Goal: Transaction & Acquisition: Purchase product/service

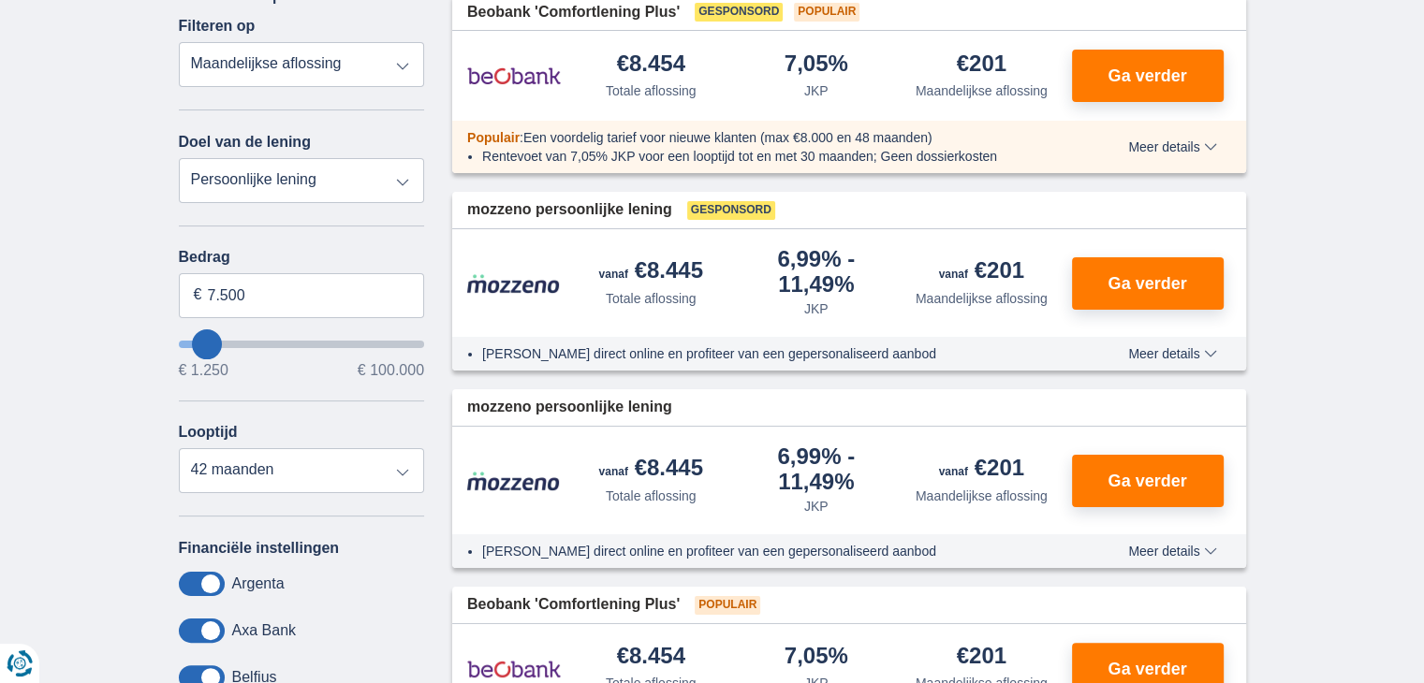
scroll to position [94, 0]
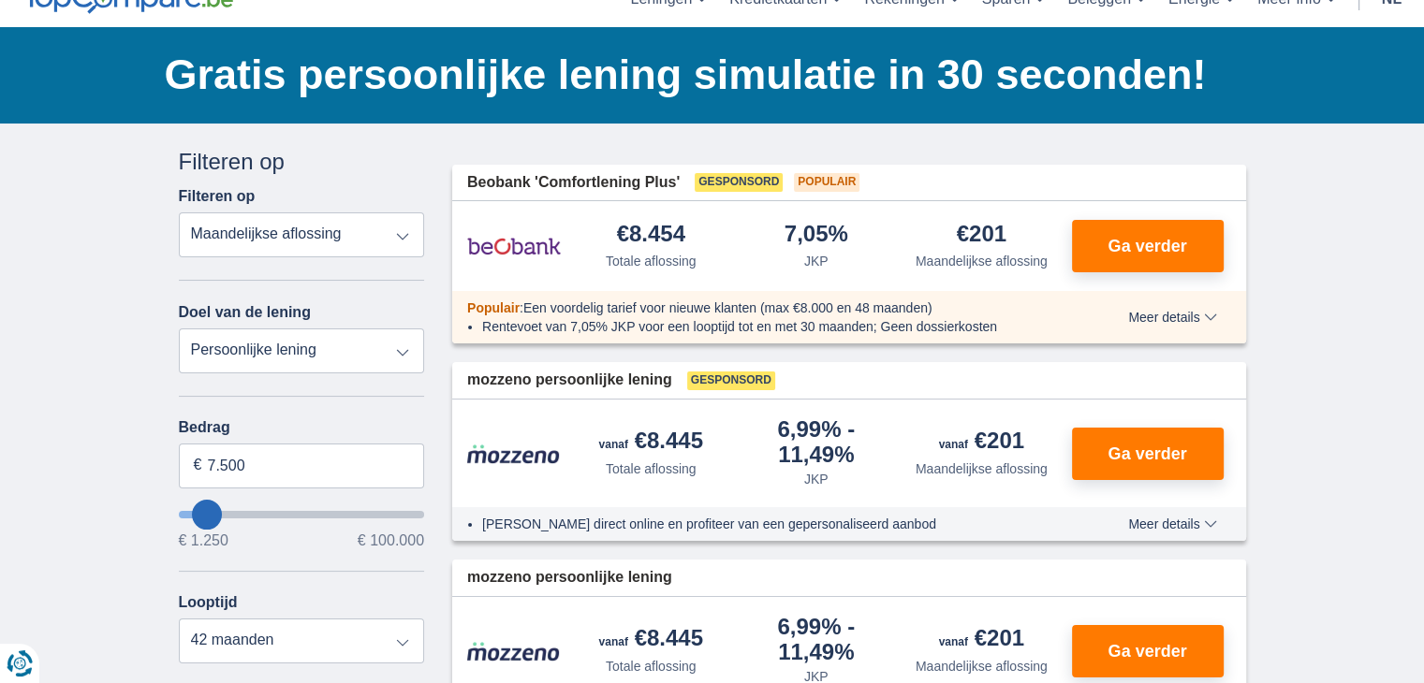
click at [273, 349] on select "Persoonlijke lening Auto Moto / fiets Mobilhome / caravan Renovatie Energie Sch…" at bounding box center [302, 351] width 246 height 45
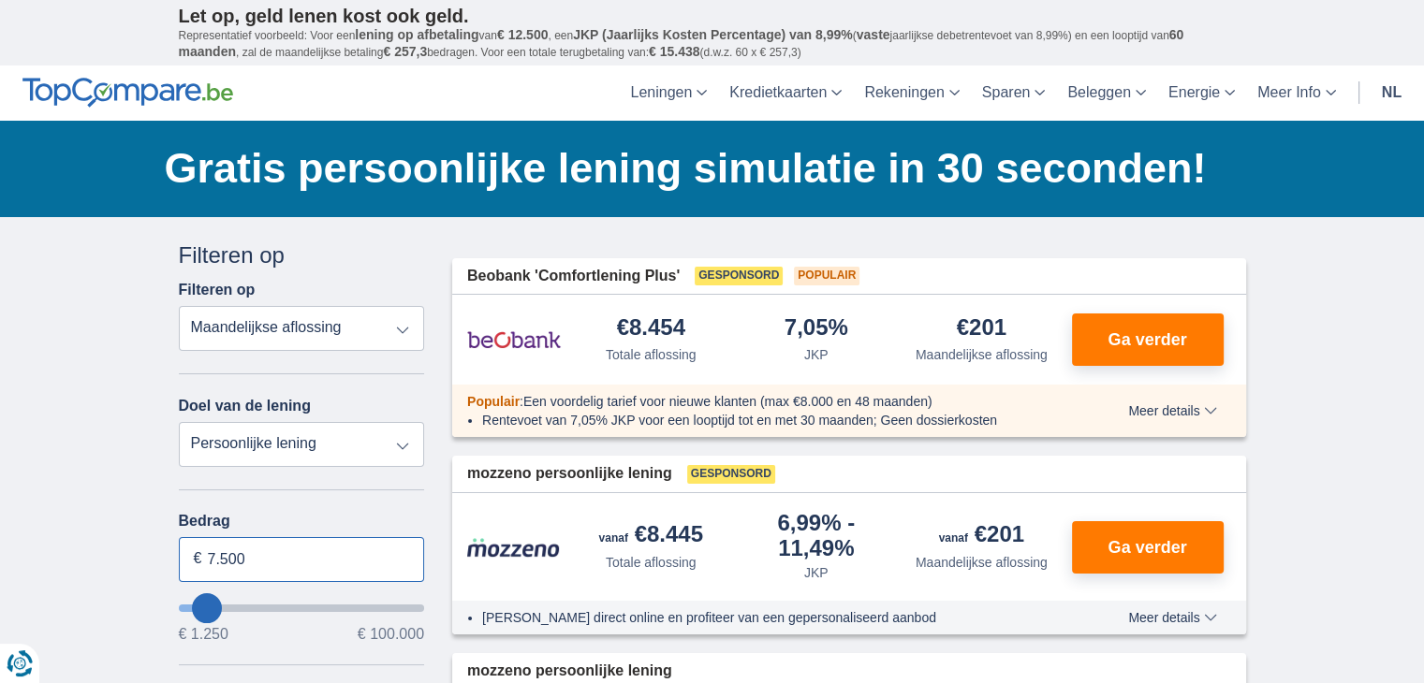
click at [289, 565] on input "7.500" at bounding box center [302, 559] width 246 height 45
type input "7"
type input "15.000"
type input "15250"
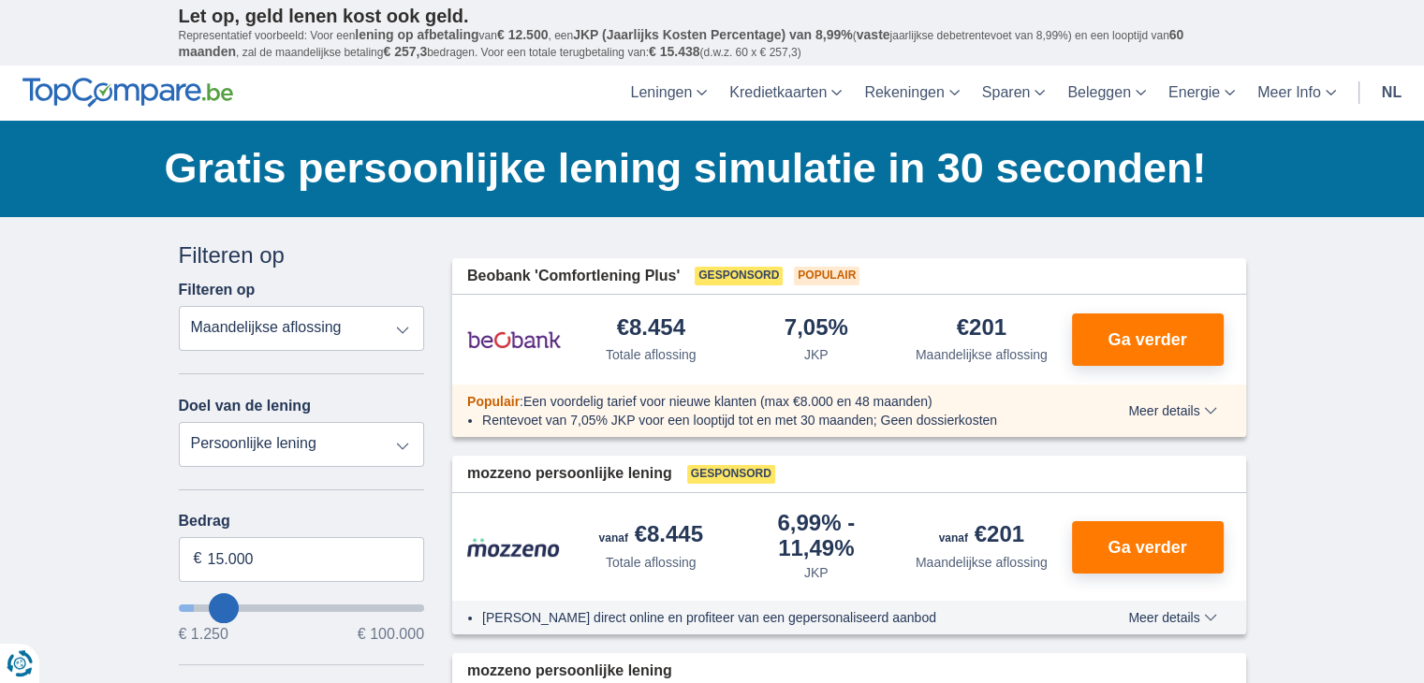
select select "60"
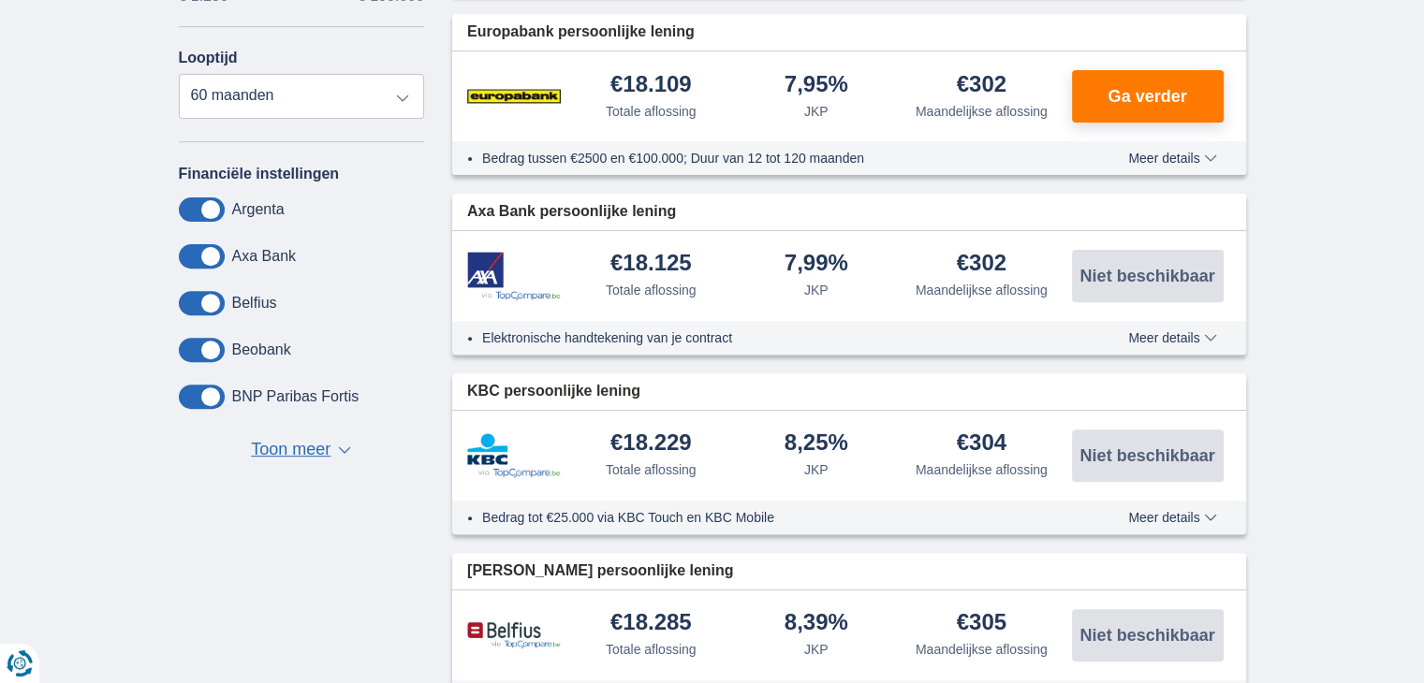
scroll to position [374, 0]
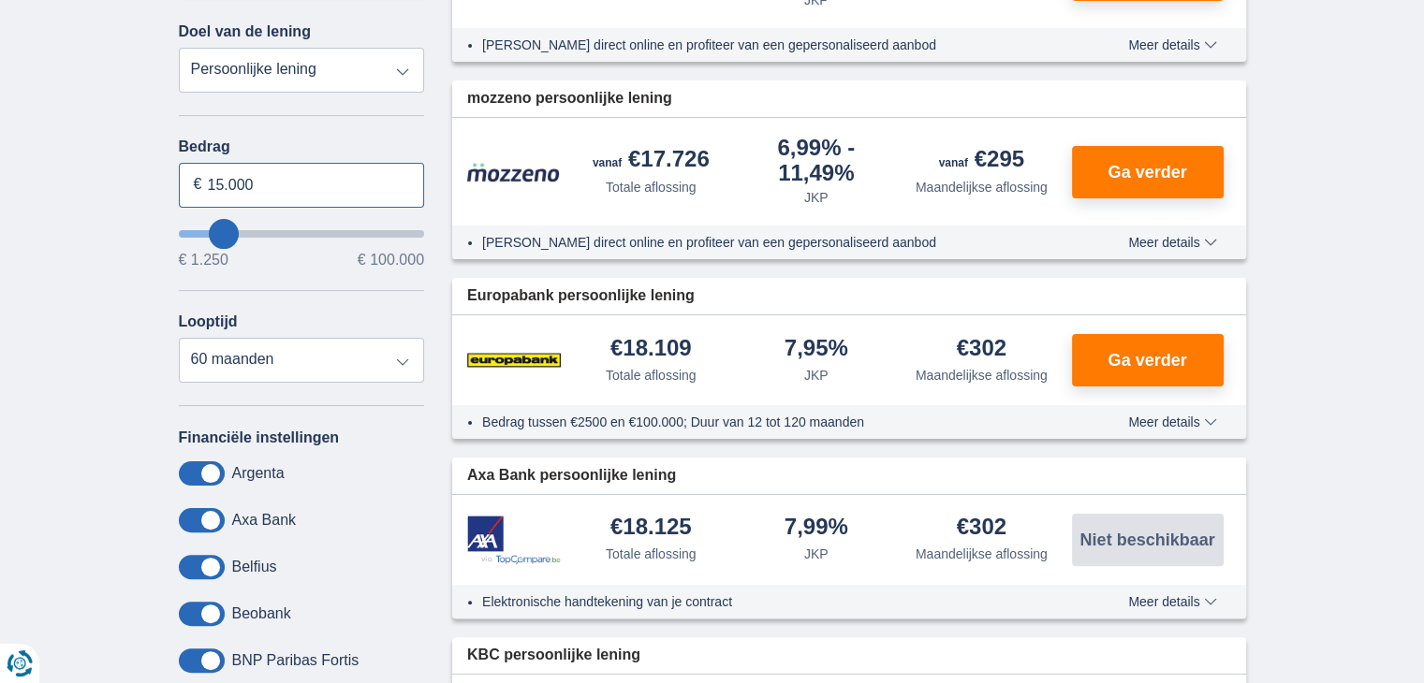
click at [275, 186] on input "15.000" at bounding box center [302, 185] width 246 height 45
type input "15250"
click at [401, 73] on select "Persoonlijke lening Auto Moto / fiets Mobilhome / caravan Renovatie Energie Sch…" at bounding box center [302, 70] width 246 height 45
click at [404, 66] on select "Persoonlijke lening Auto Moto / fiets Mobilhome / caravan Renovatie Energie Sch…" at bounding box center [302, 70] width 246 height 45
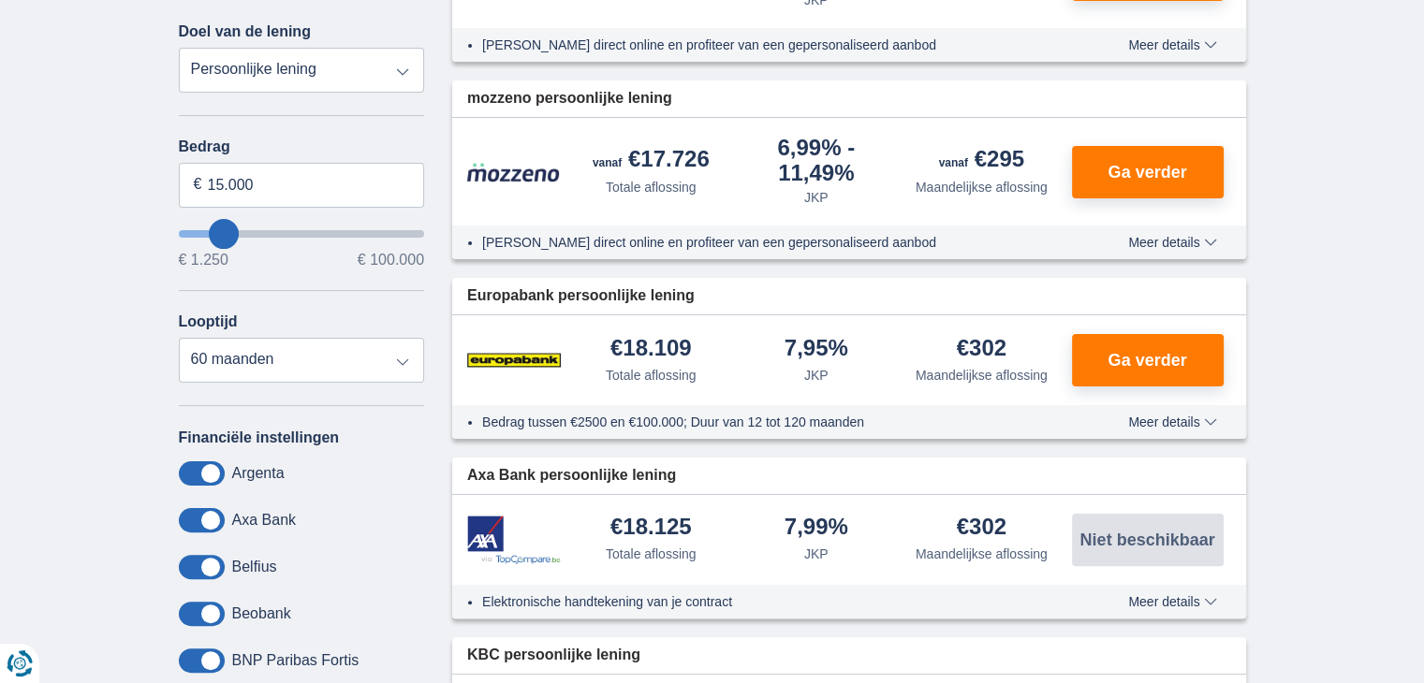
select select "overdrafts"
click at [179, 48] on select "Persoonlijke lening Auto Moto / fiets Mobilhome / caravan Renovatie Energie Sch…" at bounding box center [302, 70] width 246 height 45
type input "2.000"
type input "2500"
select select "24"
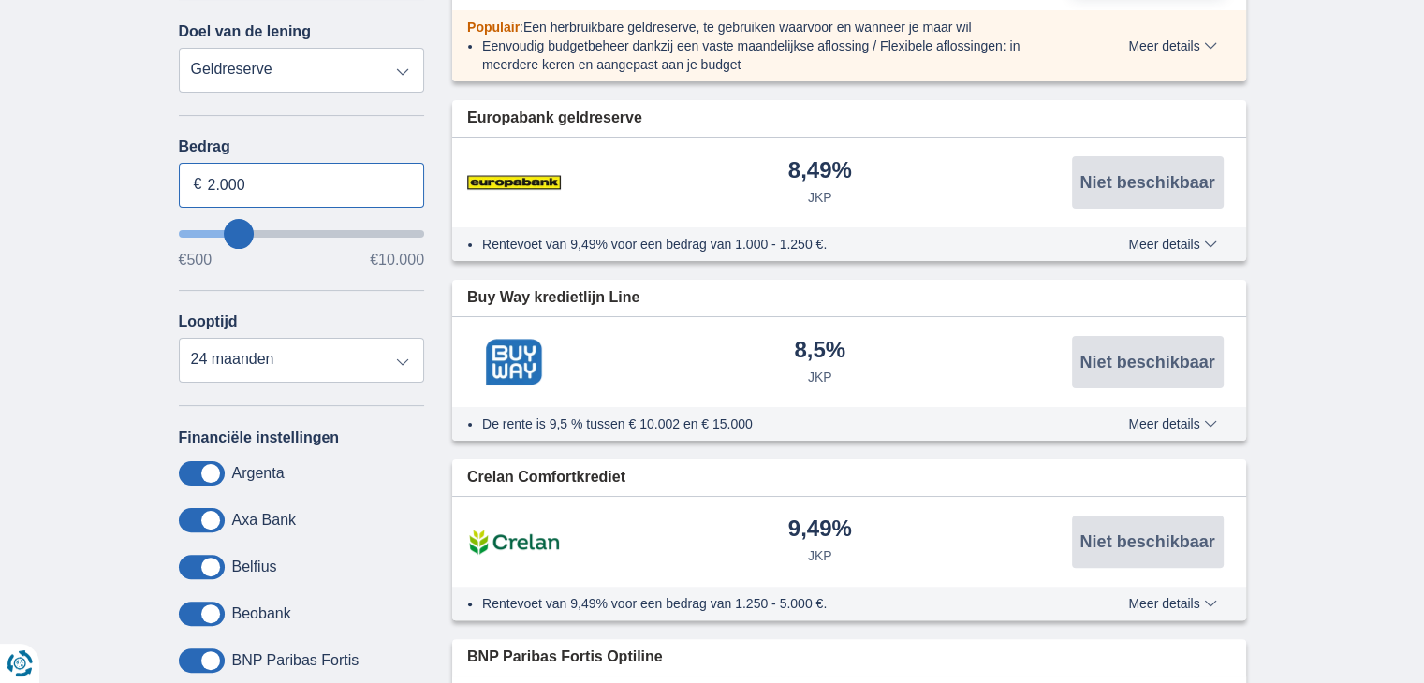
click at [293, 182] on input "2.000" at bounding box center [302, 185] width 246 height 45
type input "2"
type input "5500"
select select "12"
click at [320, 61] on select "Persoonlijke lening Auto Moto / fiets Mobilhome / caravan Renovatie Energie Sch…" at bounding box center [302, 70] width 246 height 45
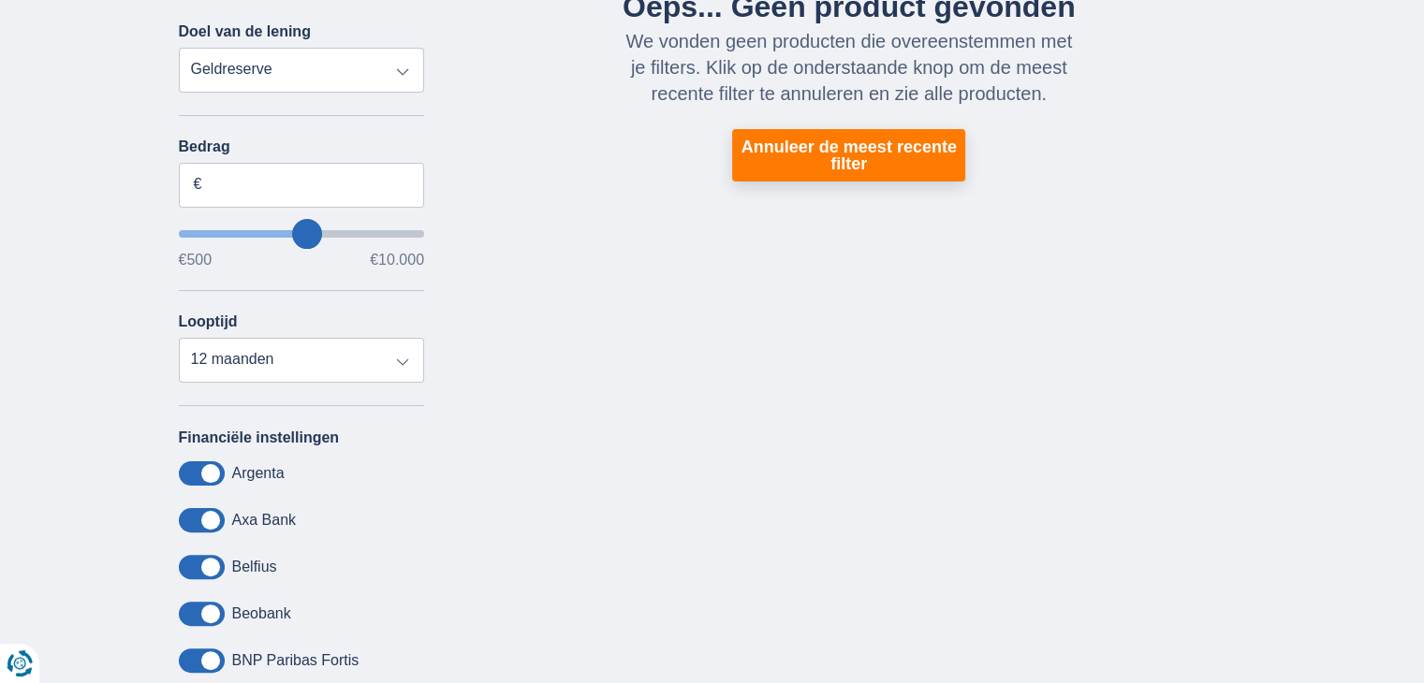
select select "debtConsolidation"
click at [179, 48] on select "Persoonlijke lening Auto Moto / fiets Mobilhome / caravan Renovatie Energie Sch…" at bounding box center [302, 70] width 246 height 45
type input "10.000"
type input "10250"
select select "48"
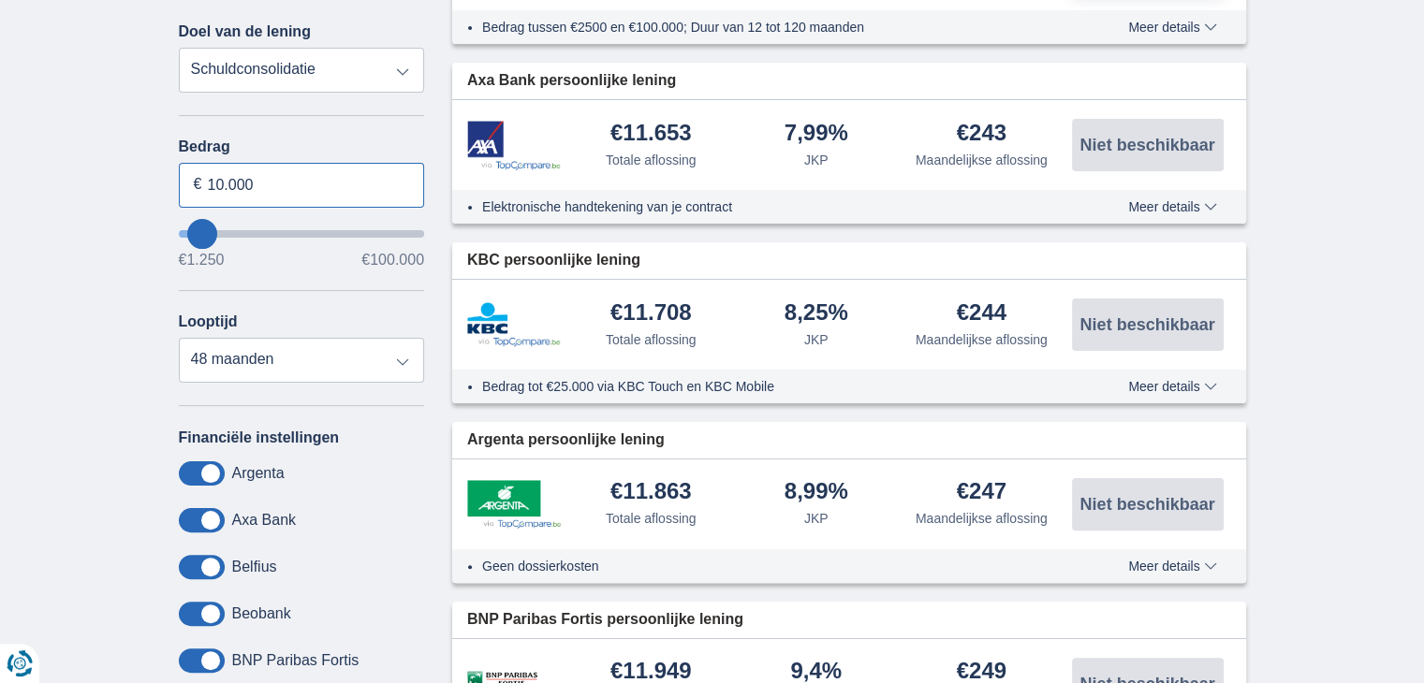
click at [296, 182] on input "10.000" at bounding box center [302, 185] width 246 height 45
type input "1"
type input "70.000"
type input "70250"
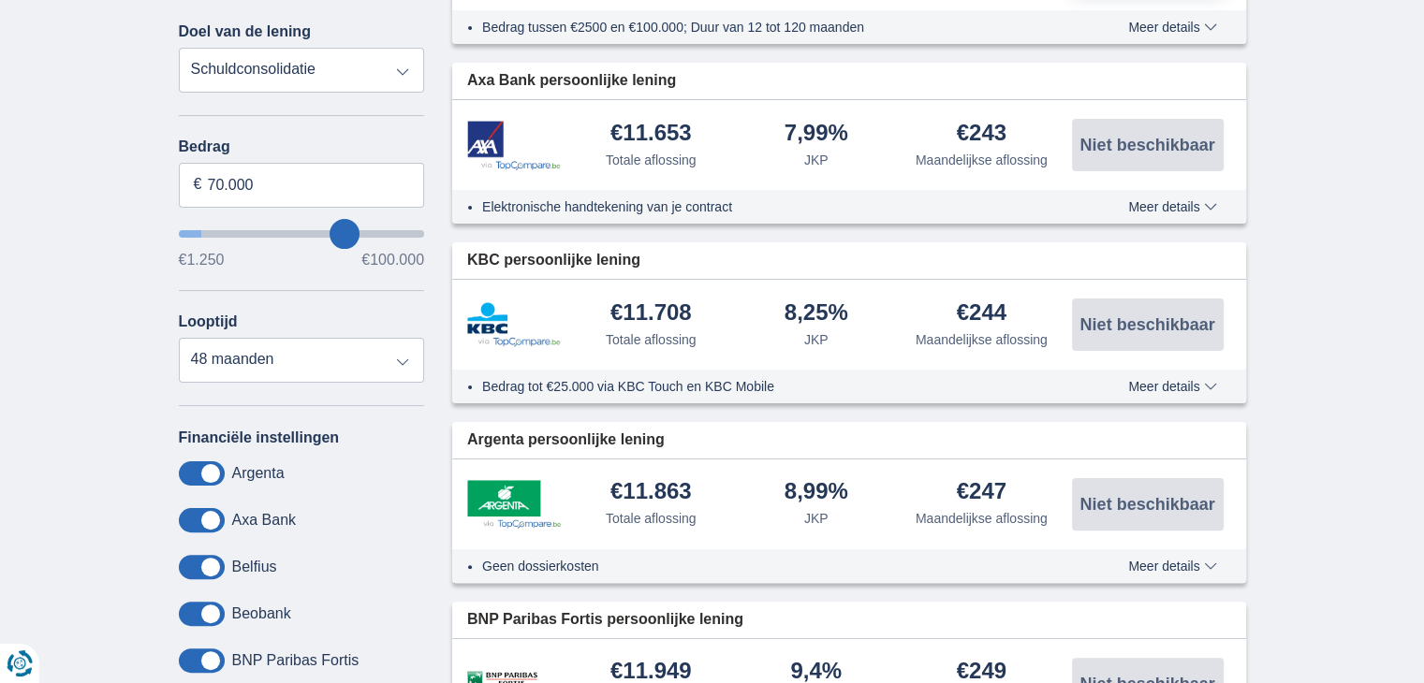
drag, startPoint x: 1325, startPoint y: 345, endPoint x: 1330, endPoint y: 334, distance: 12.6
select select "120"
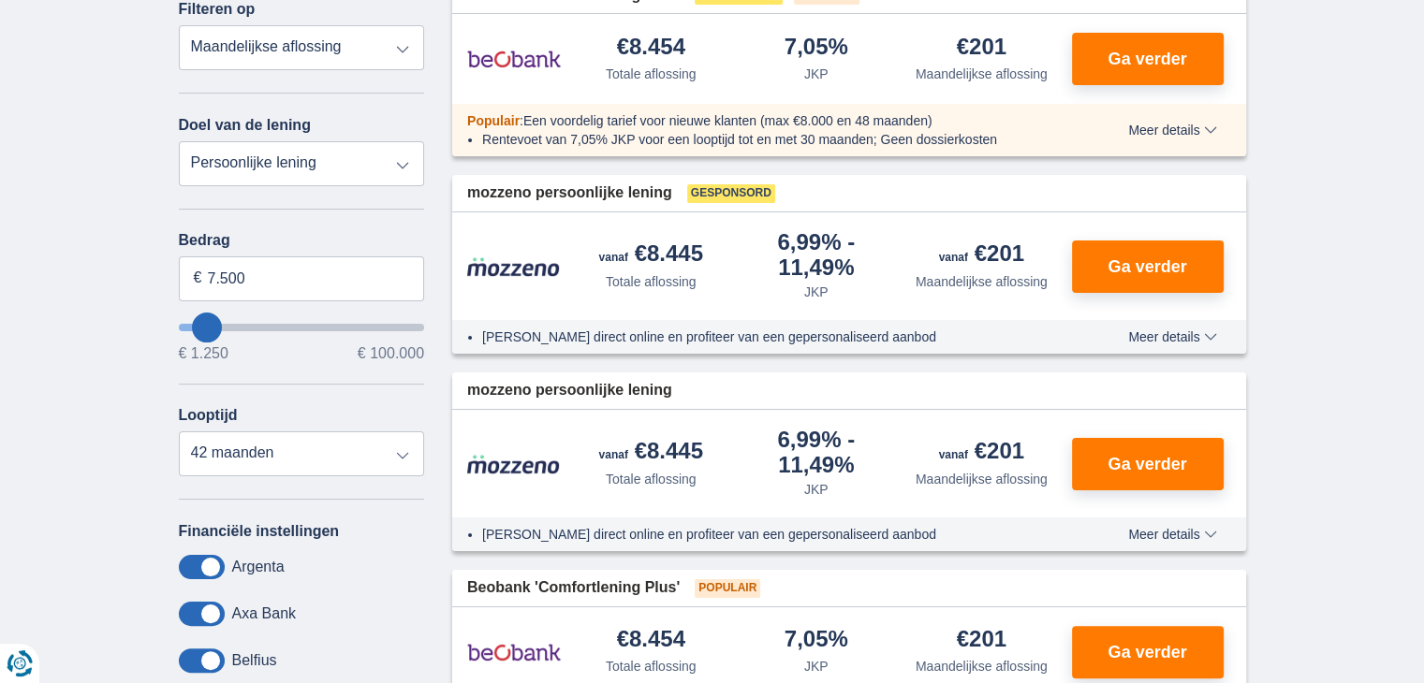
scroll to position [468, 0]
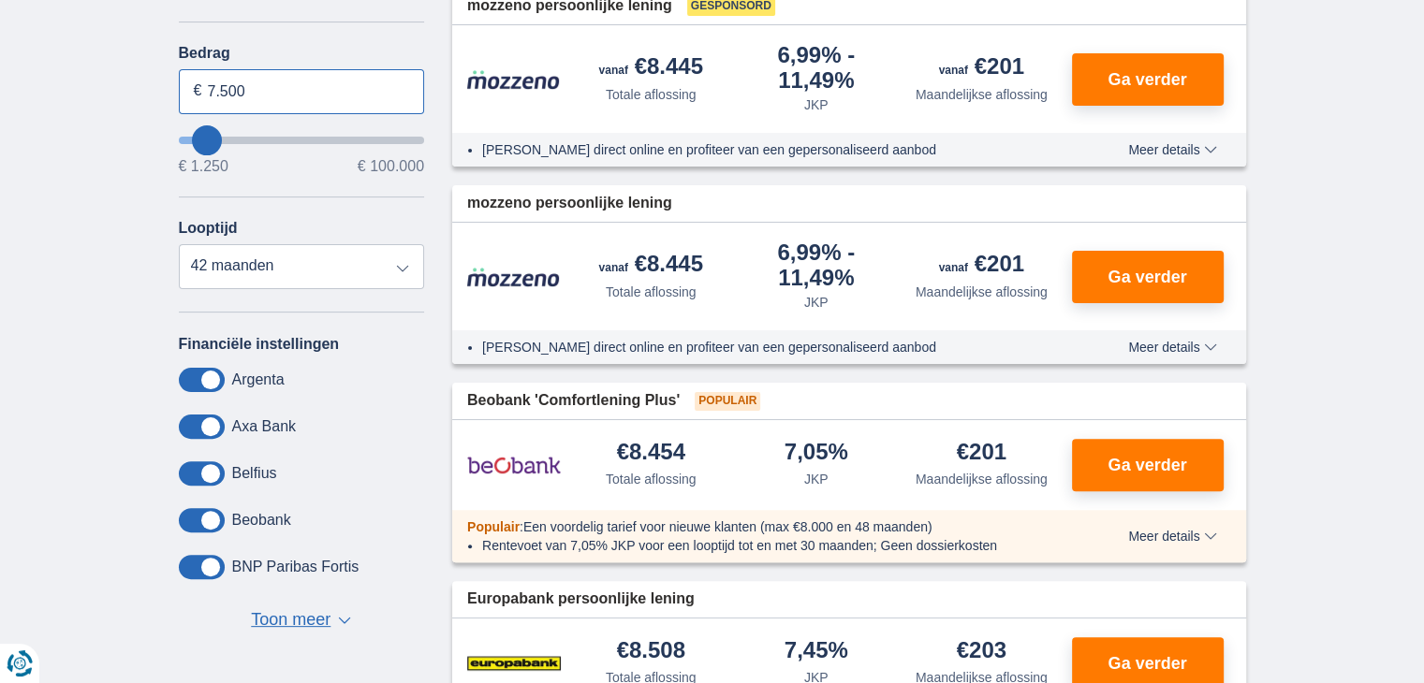
click at [261, 84] on input "7.500" at bounding box center [302, 91] width 246 height 45
type input "7"
type input "70.000"
type input "70250"
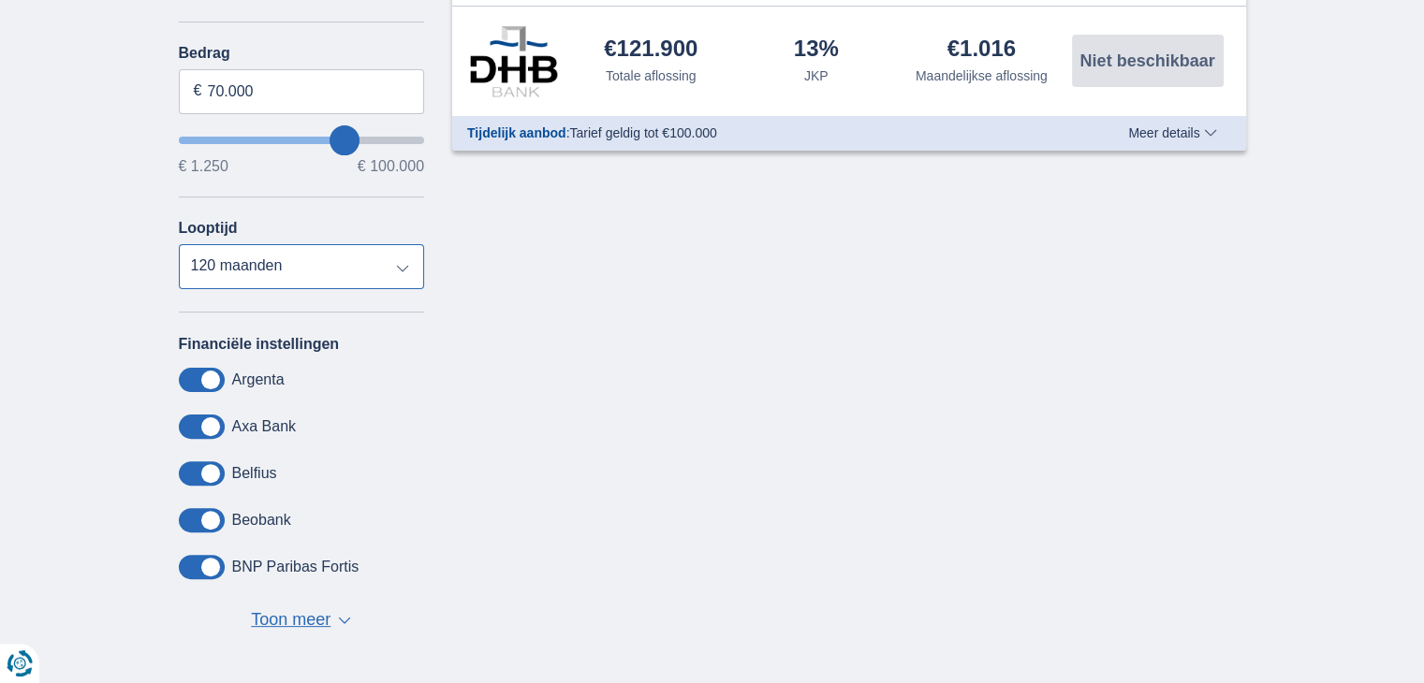
click at [179, 244] on select "12 maanden 18 maanden 24 maanden 30 maanden 36 maanden 42 maanden 48 maanden 60…" at bounding box center [302, 266] width 246 height 45
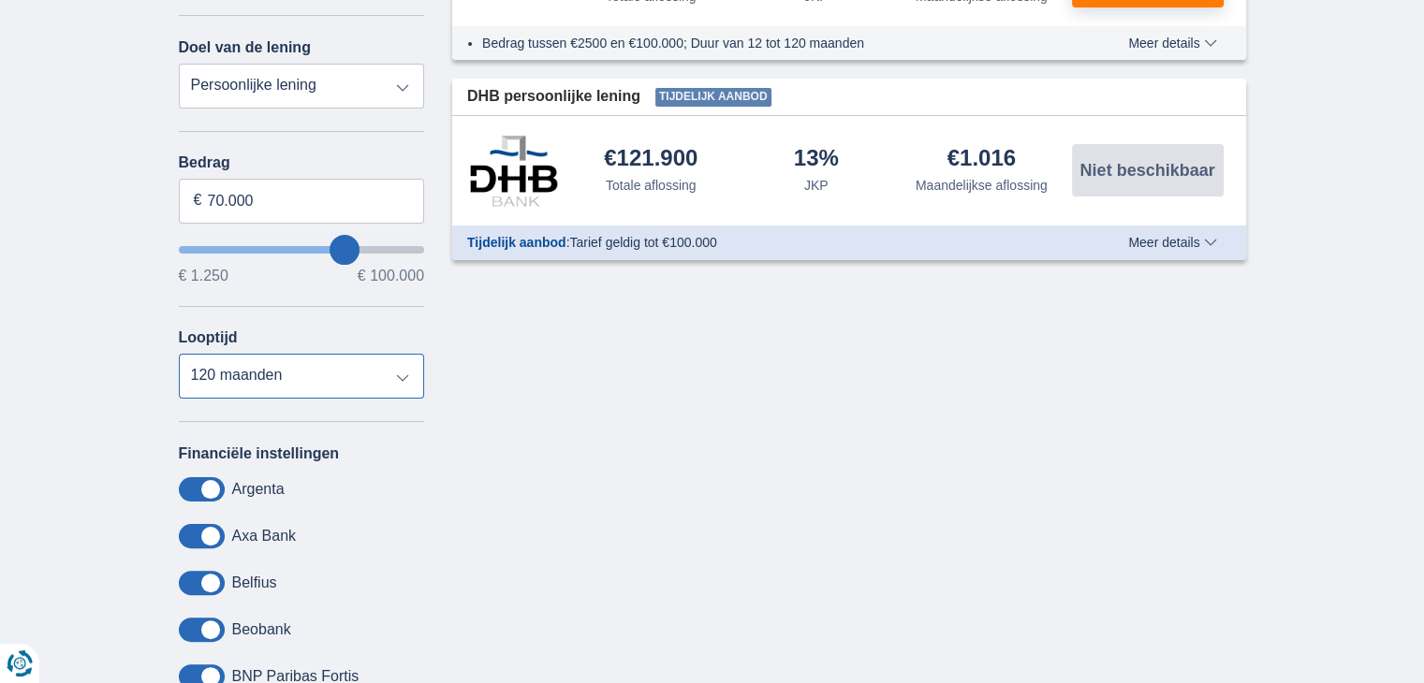
scroll to position [187, 0]
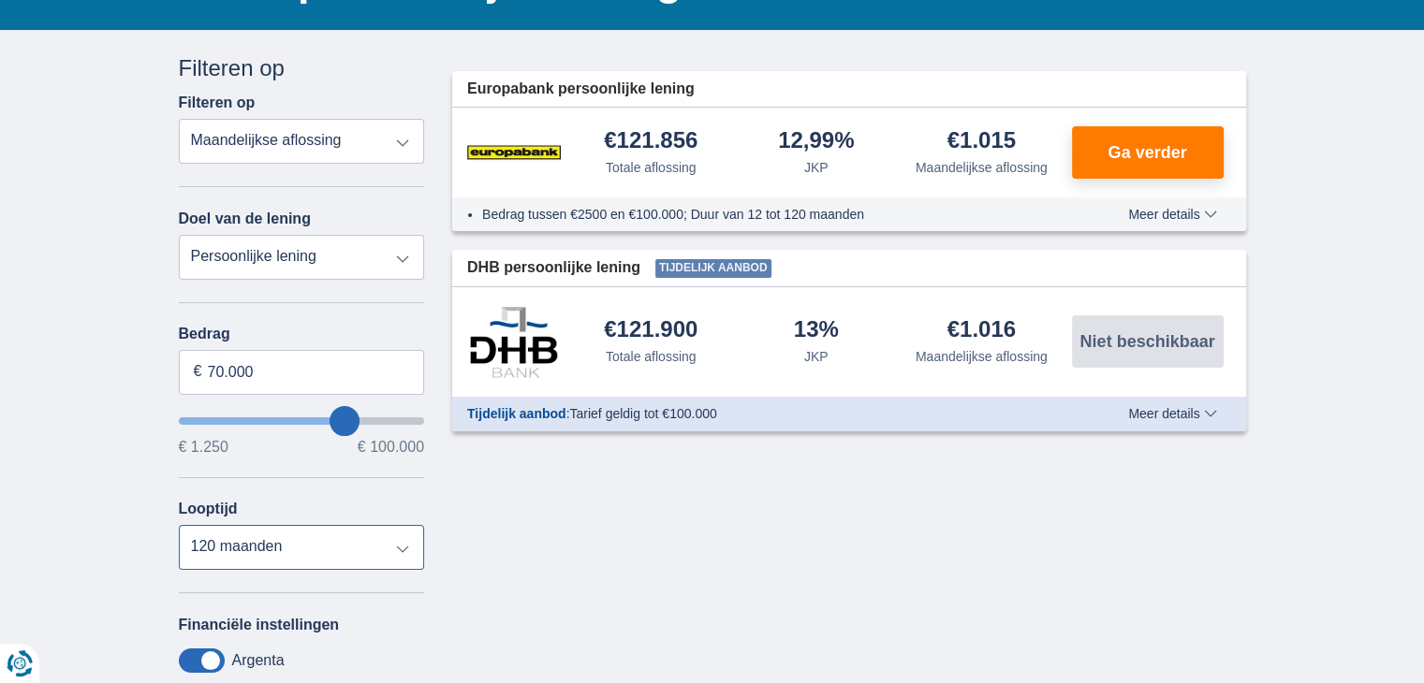
click at [262, 550] on select "12 maanden 18 maanden 24 maanden 30 maanden 36 maanden 42 maanden 48 maanden 60…" at bounding box center [302, 547] width 246 height 45
select select "72"
click at [179, 525] on select "12 maanden 18 maanden 24 maanden 30 maanden 36 maanden 42 maanden 48 maanden 60…" at bounding box center [302, 547] width 246 height 45
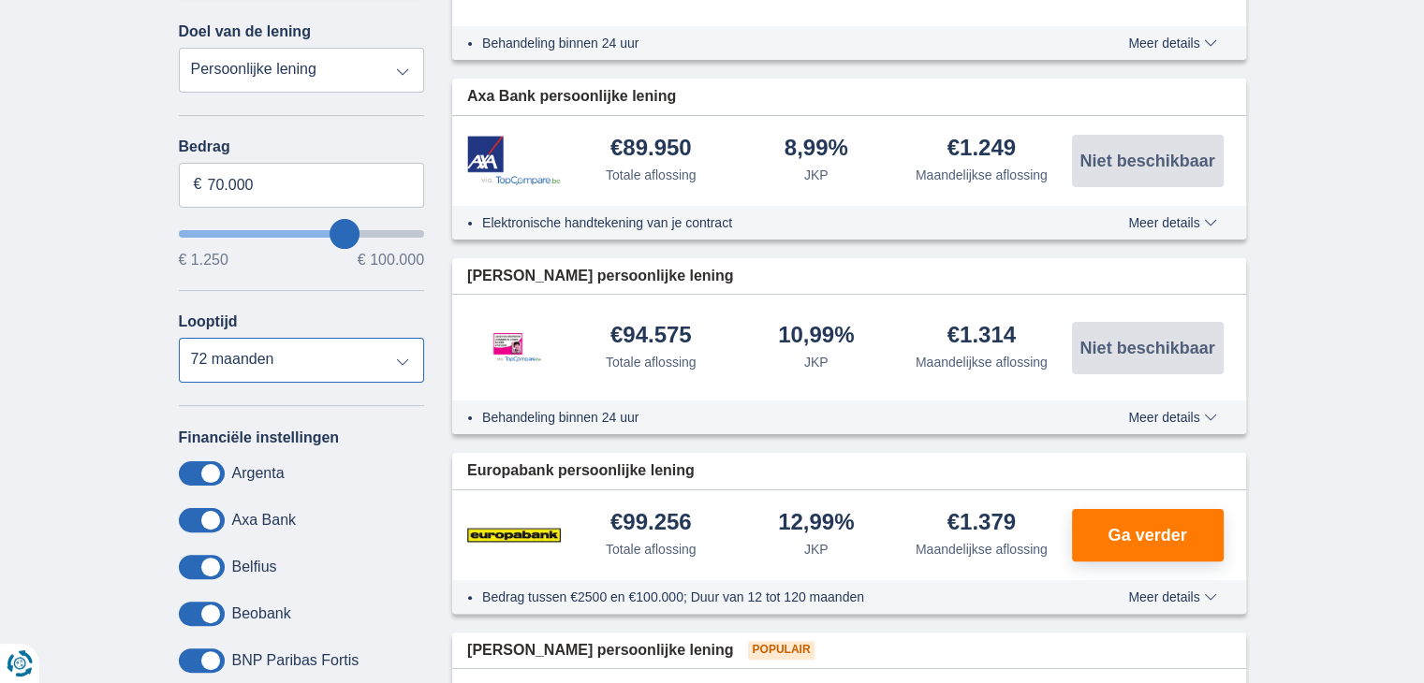
scroll to position [374, 0]
